Goal: Task Accomplishment & Management: Use online tool/utility

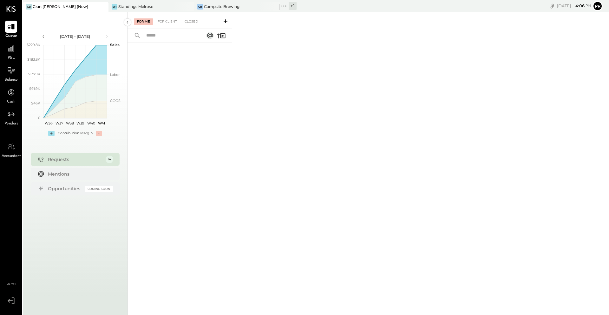
click at [293, 7] on div "+ 1" at bounding box center [293, 6] width 8 height 8
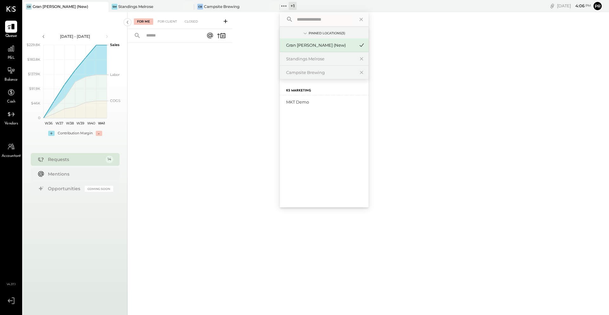
click at [297, 19] on input "text" at bounding box center [323, 19] width 59 height 11
type input "**********"
click at [305, 34] on icon at bounding box center [305, 33] width 7 height 7
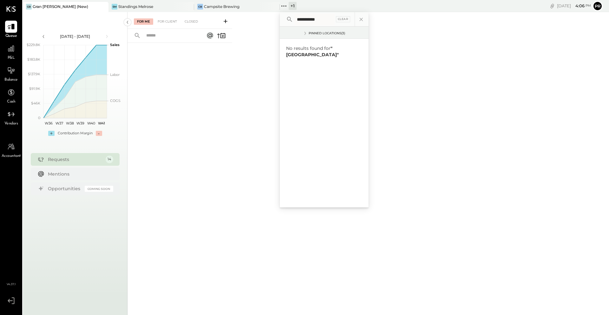
click at [305, 34] on icon at bounding box center [305, 33] width 7 height 7
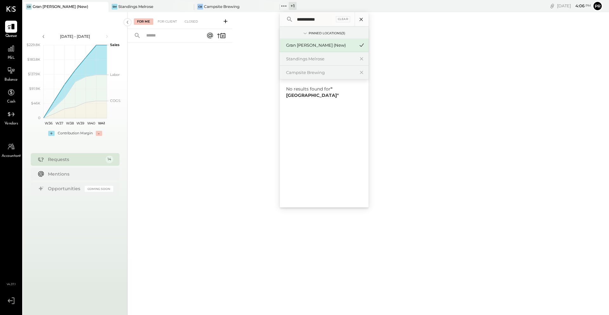
click at [363, 21] on icon at bounding box center [361, 19] width 8 height 8
